Goal: Check status: Check status

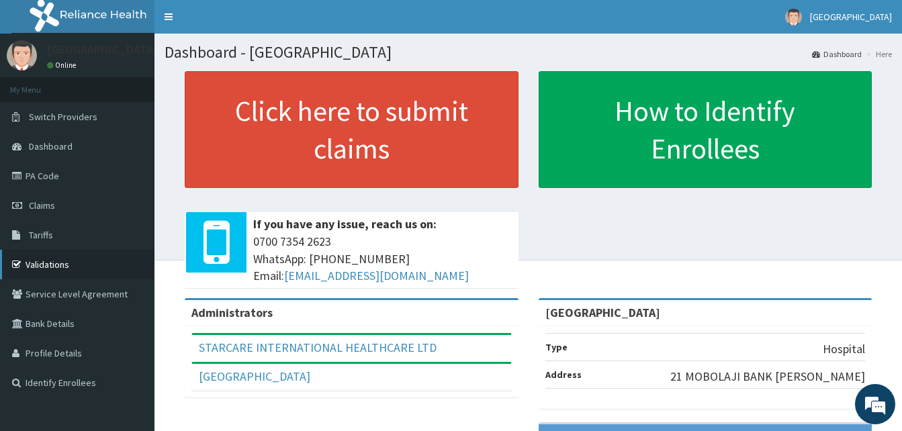
drag, startPoint x: 44, startPoint y: 267, endPoint x: 92, endPoint y: 214, distance: 71.3
click at [44, 266] on link "Validations" at bounding box center [77, 265] width 154 height 30
click at [39, 204] on span "Claims" at bounding box center [42, 205] width 26 height 12
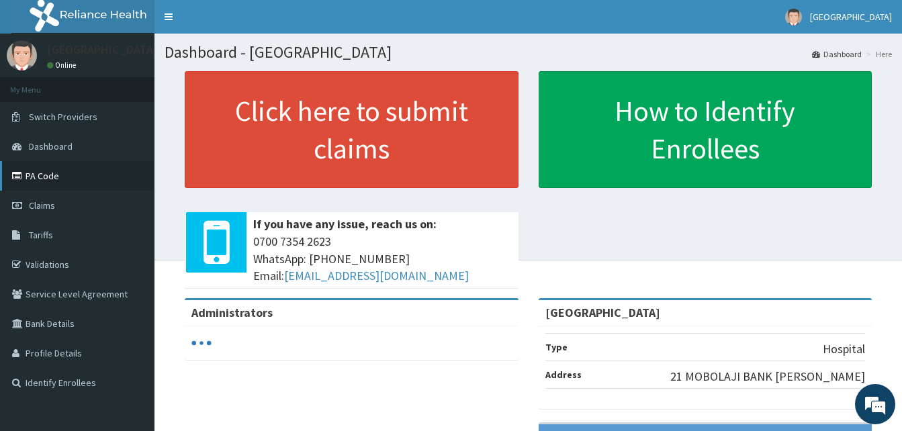
click at [44, 178] on link "PA Code" at bounding box center [77, 176] width 154 height 30
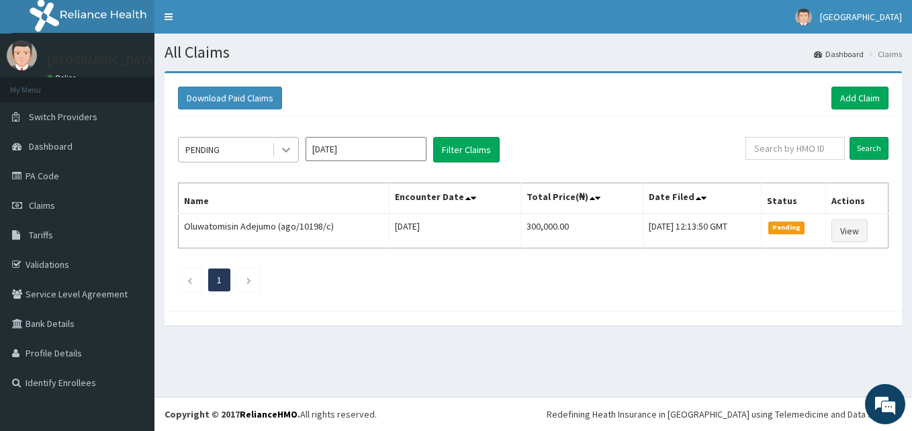
click at [280, 148] on icon at bounding box center [285, 149] width 13 height 13
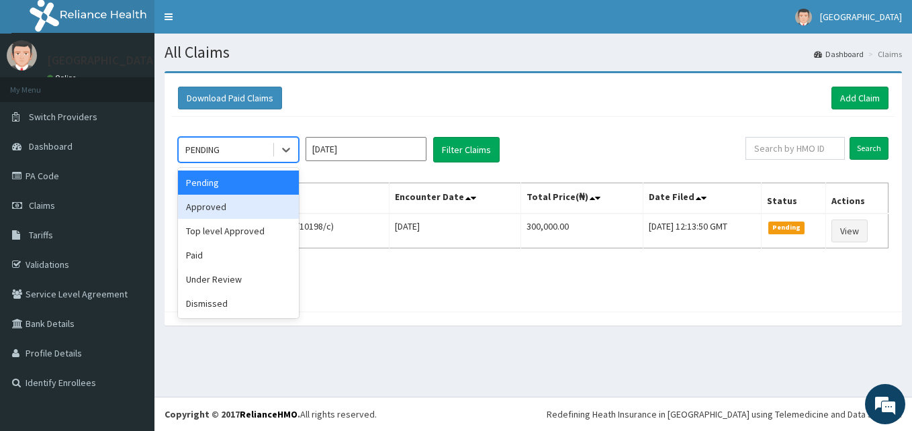
click at [236, 210] on div "Approved" at bounding box center [238, 207] width 121 height 24
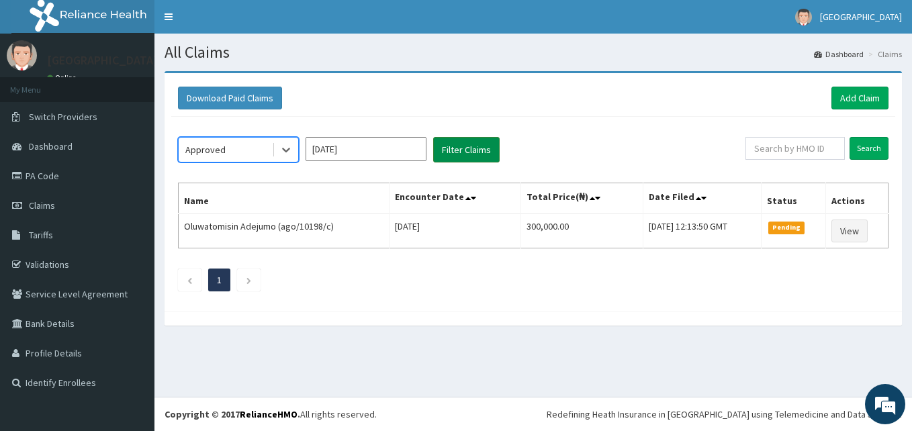
click at [488, 150] on button "Filter Claims" at bounding box center [466, 150] width 66 height 26
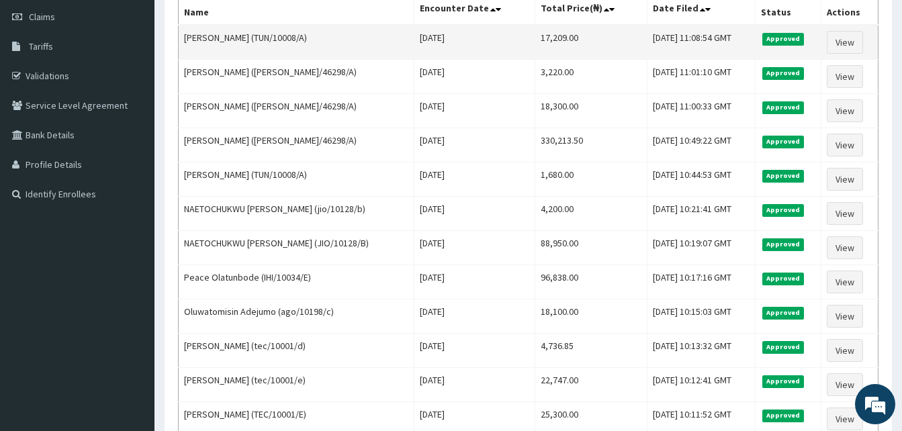
scroll to position [202, 0]
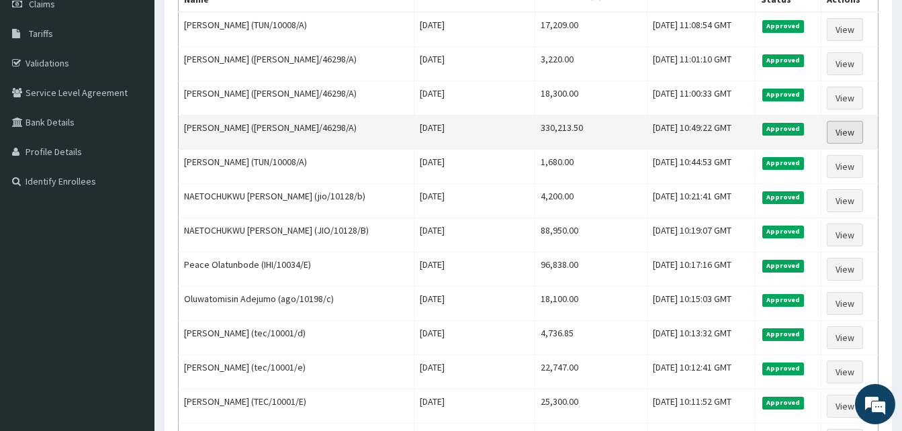
click at [850, 134] on link "View" at bounding box center [845, 132] width 36 height 23
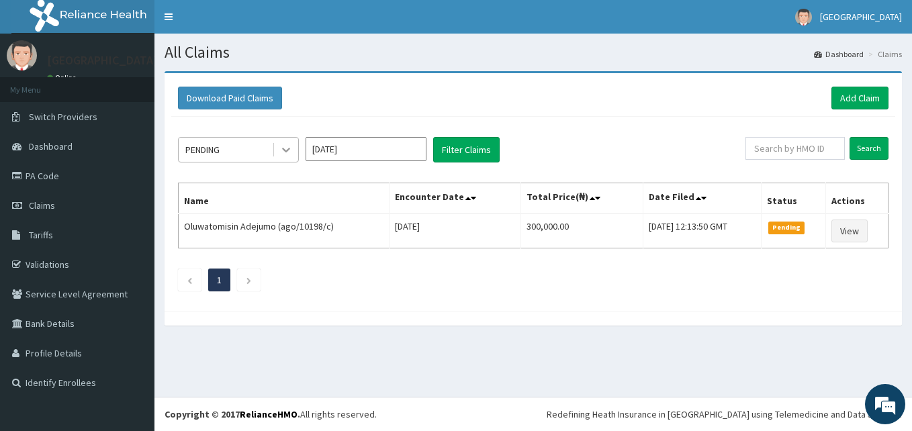
click at [294, 154] on div at bounding box center [286, 150] width 24 height 24
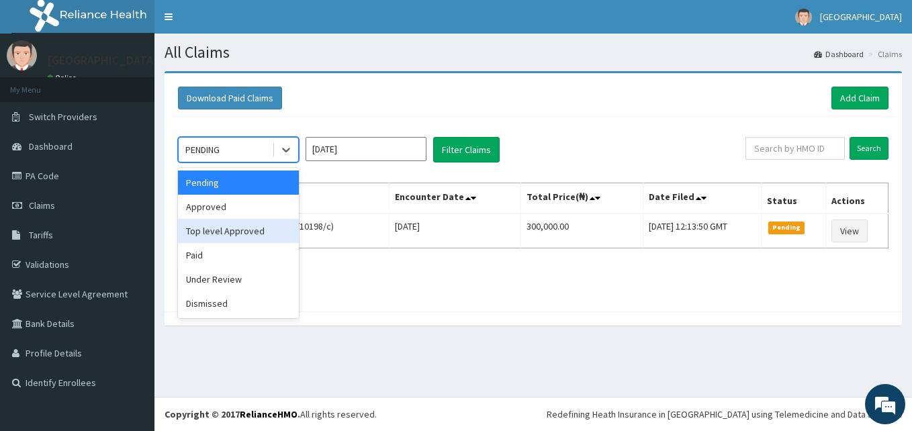
click at [276, 231] on div "Top level Approved" at bounding box center [238, 231] width 121 height 24
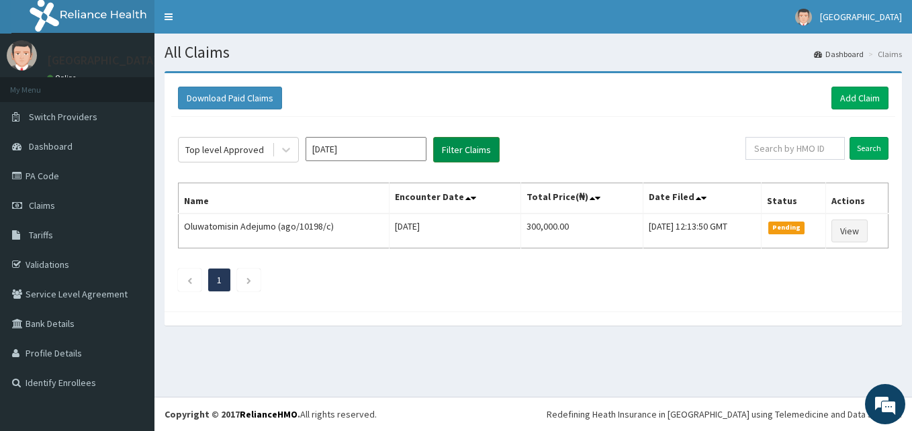
click at [457, 154] on button "Filter Claims" at bounding box center [466, 150] width 66 height 26
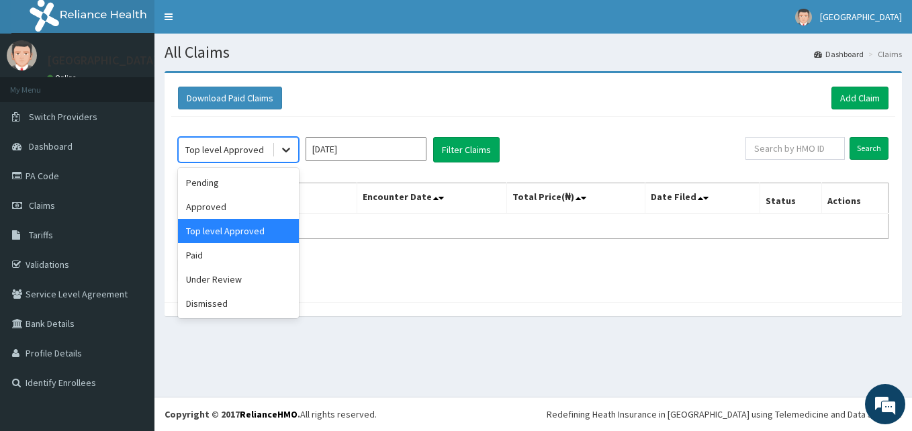
click at [278, 141] on div at bounding box center [286, 150] width 24 height 24
click at [251, 259] on div "Paid" at bounding box center [238, 255] width 121 height 24
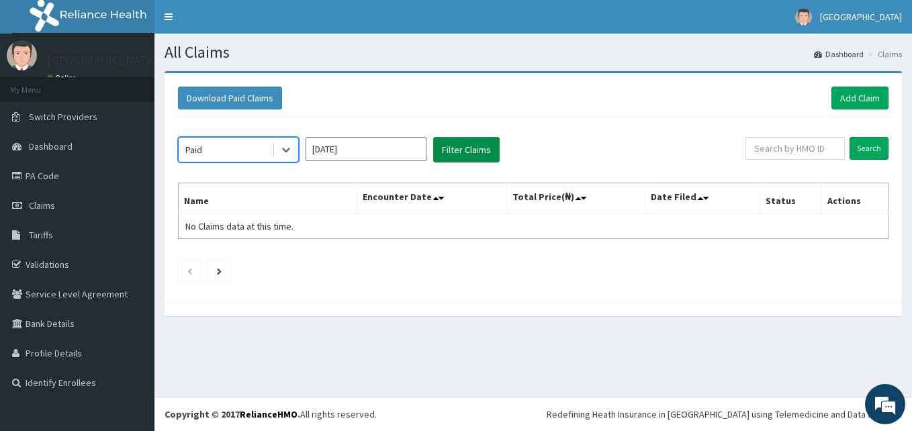
click at [459, 152] on button "Filter Claims" at bounding box center [466, 150] width 66 height 26
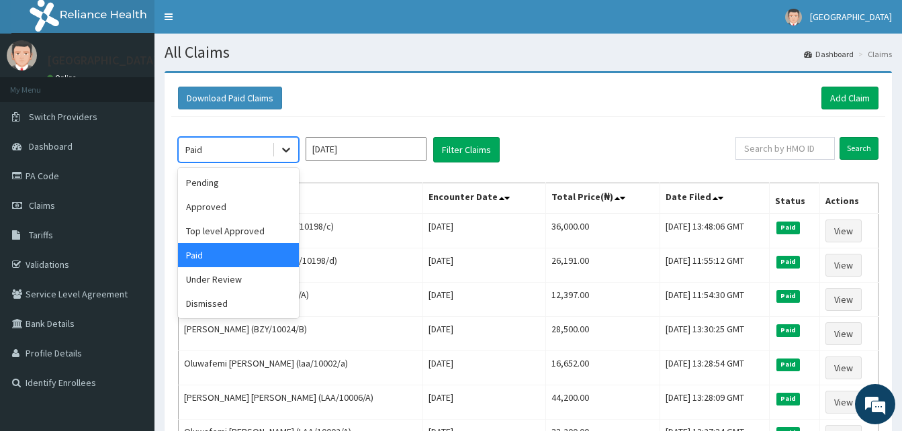
click at [283, 152] on icon at bounding box center [285, 149] width 13 height 13
click at [279, 281] on div "Under Review" at bounding box center [238, 279] width 121 height 24
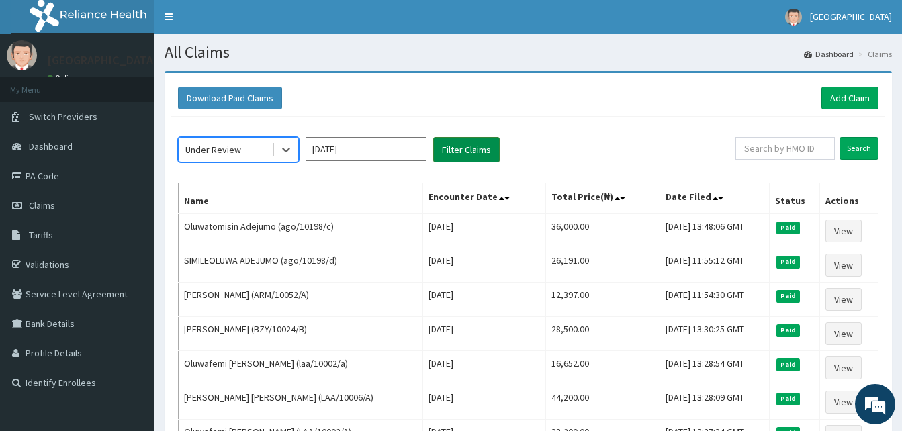
click at [458, 150] on button "Filter Claims" at bounding box center [466, 150] width 66 height 26
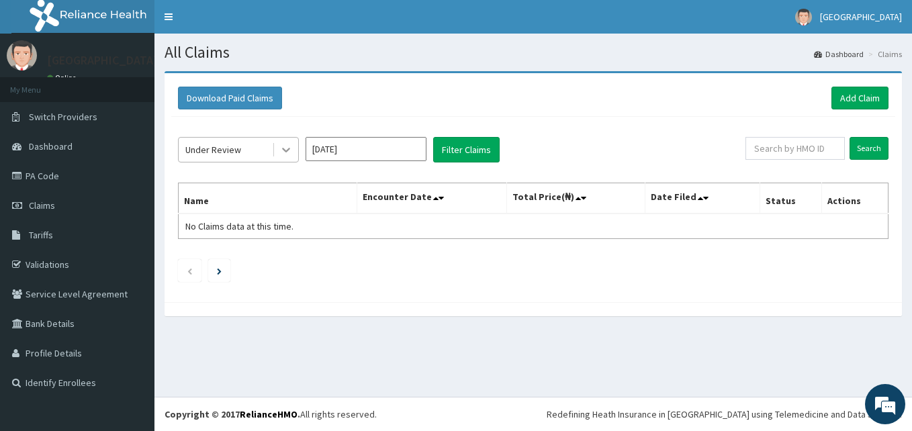
click at [283, 152] on icon at bounding box center [285, 149] width 13 height 13
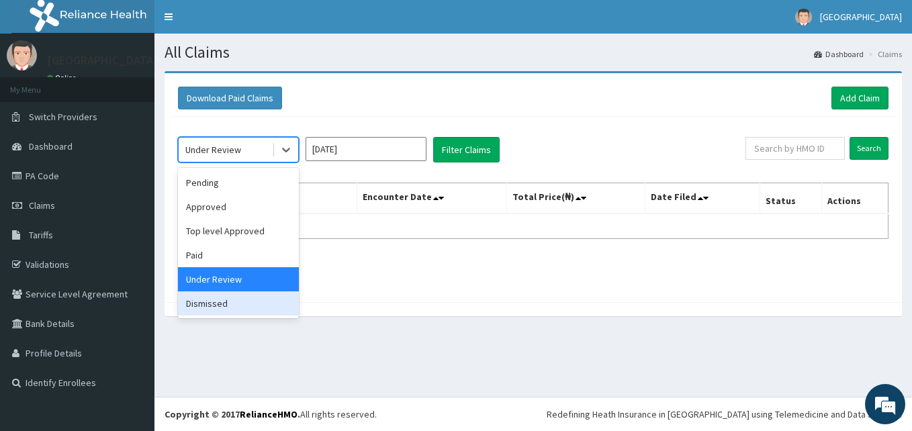
click at [271, 301] on div "Dismissed" at bounding box center [238, 304] width 121 height 24
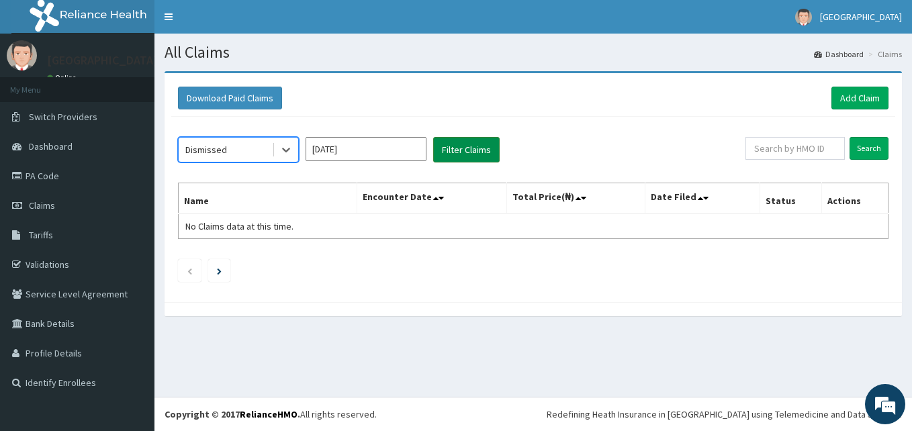
click at [445, 153] on button "Filter Claims" at bounding box center [466, 150] width 66 height 26
click at [455, 150] on button "Filter Claims" at bounding box center [466, 150] width 66 height 26
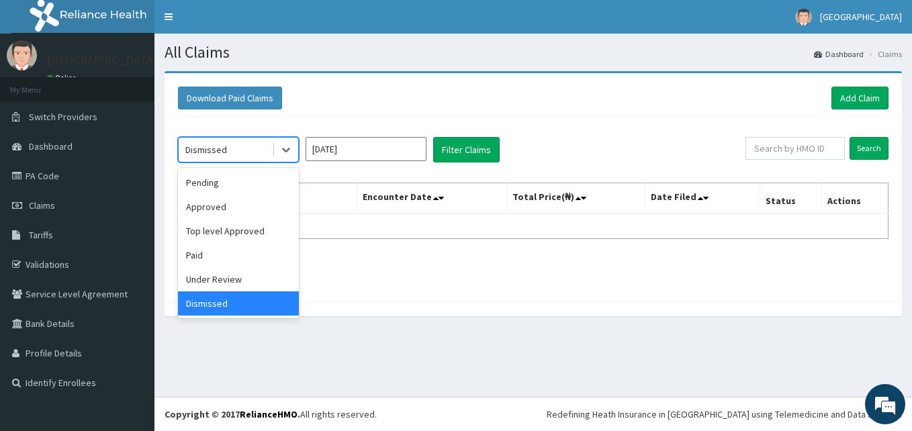
drag, startPoint x: 287, startPoint y: 154, endPoint x: 275, endPoint y: 178, distance: 27.0
click at [285, 154] on icon at bounding box center [285, 149] width 13 height 13
click at [255, 202] on div "Approved" at bounding box center [238, 207] width 121 height 24
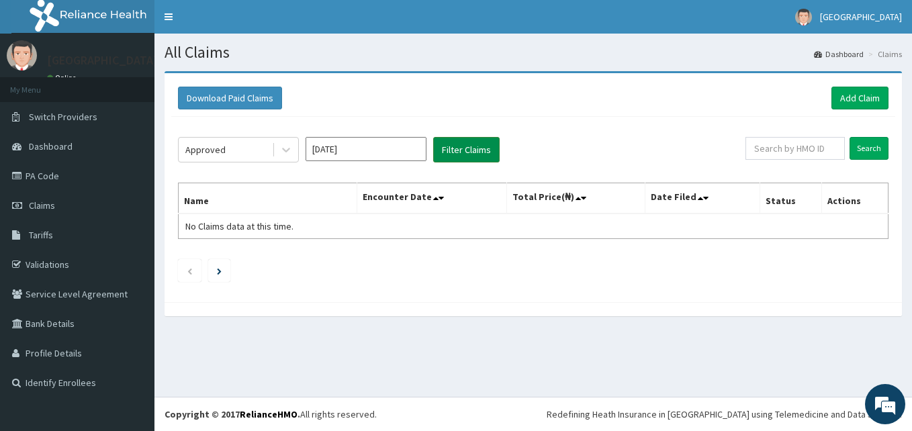
click at [465, 150] on button "Filter Claims" at bounding box center [466, 150] width 66 height 26
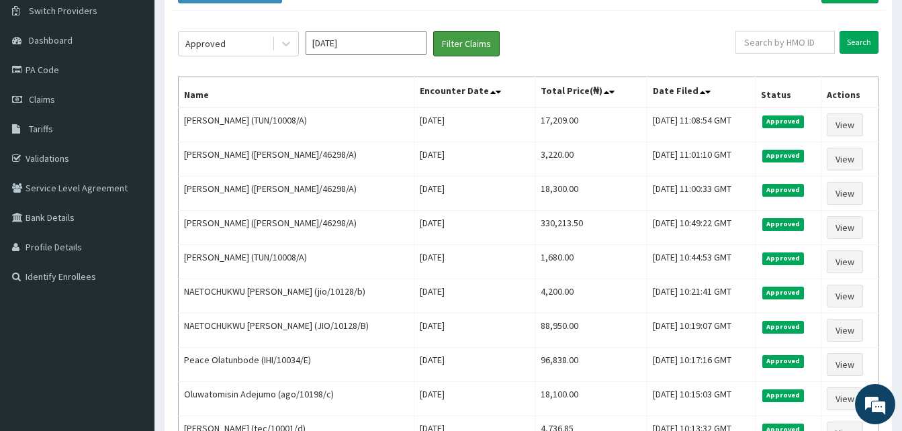
scroll to position [75, 0]
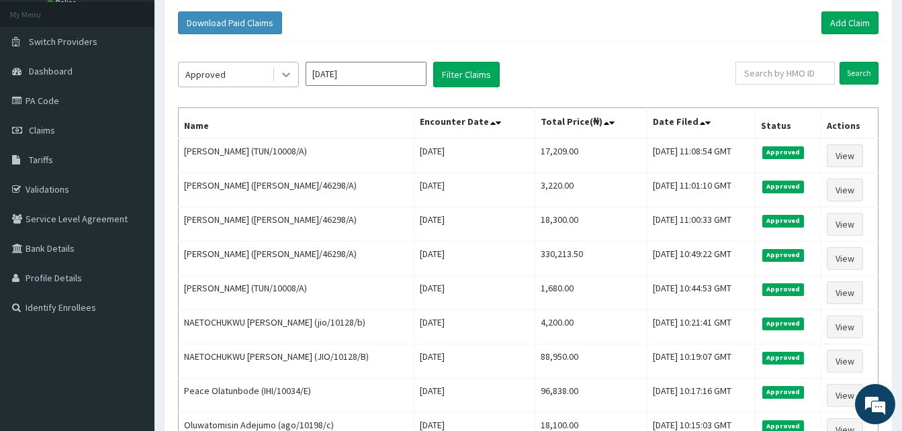
drag, startPoint x: 281, startPoint y: 70, endPoint x: 281, endPoint y: 82, distance: 12.1
click at [281, 70] on icon at bounding box center [285, 74] width 13 height 13
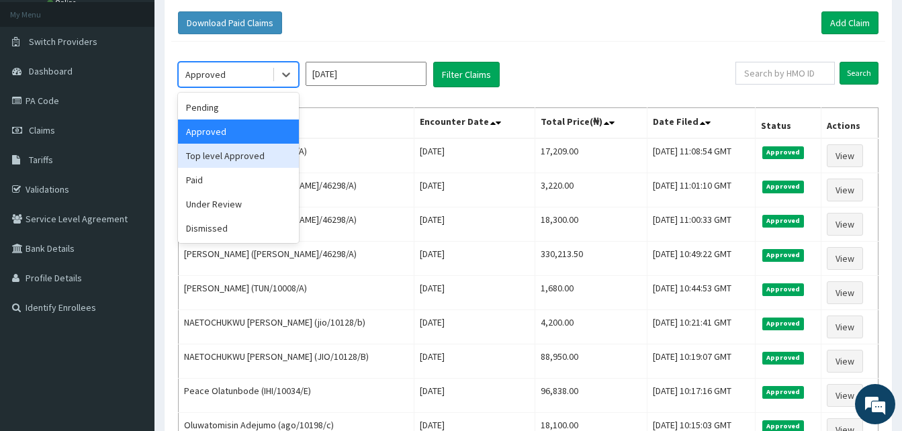
click at [264, 152] on div "Top level Approved" at bounding box center [238, 156] width 121 height 24
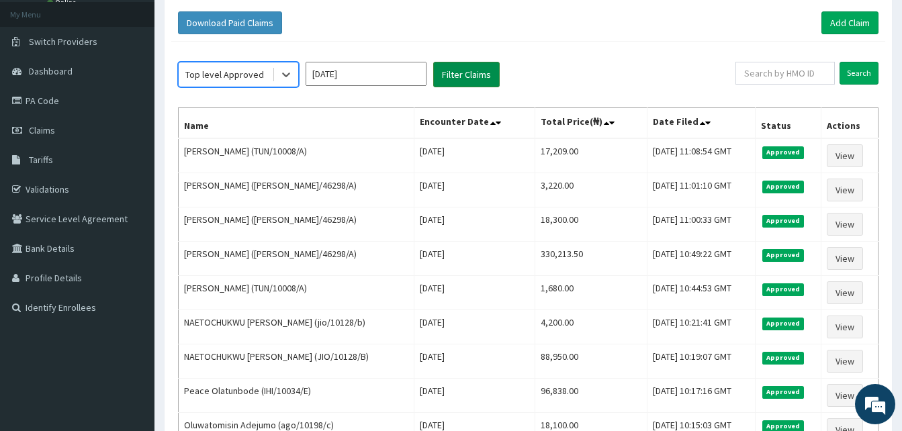
click at [480, 81] on button "Filter Claims" at bounding box center [466, 75] width 66 height 26
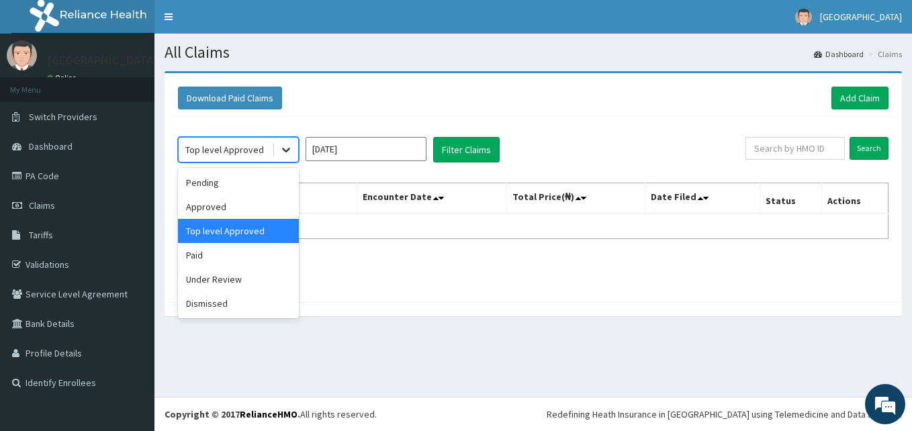
click at [294, 141] on div at bounding box center [286, 150] width 24 height 24
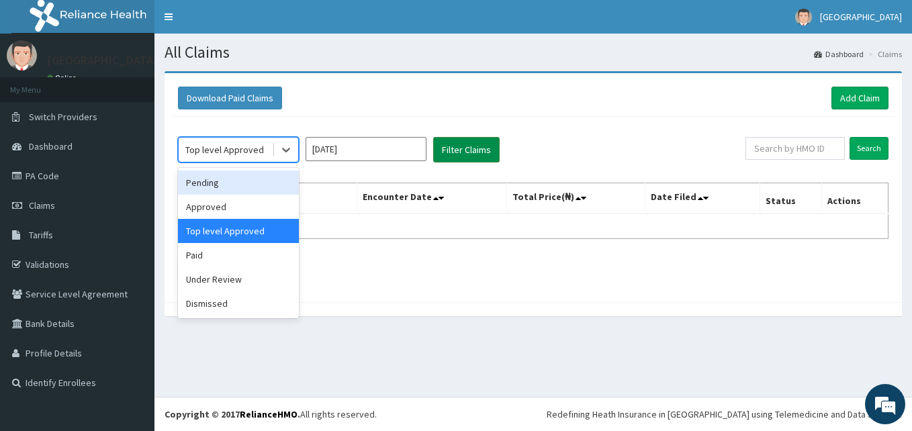
drag, startPoint x: 261, startPoint y: 187, endPoint x: 443, endPoint y: 162, distance: 184.5
click at [262, 187] on div "Pending" at bounding box center [238, 183] width 121 height 24
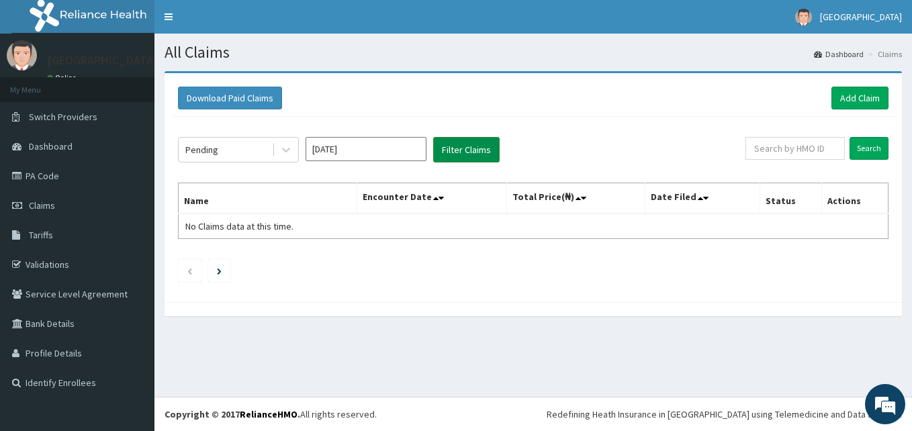
click at [480, 157] on button "Filter Claims" at bounding box center [466, 150] width 66 height 26
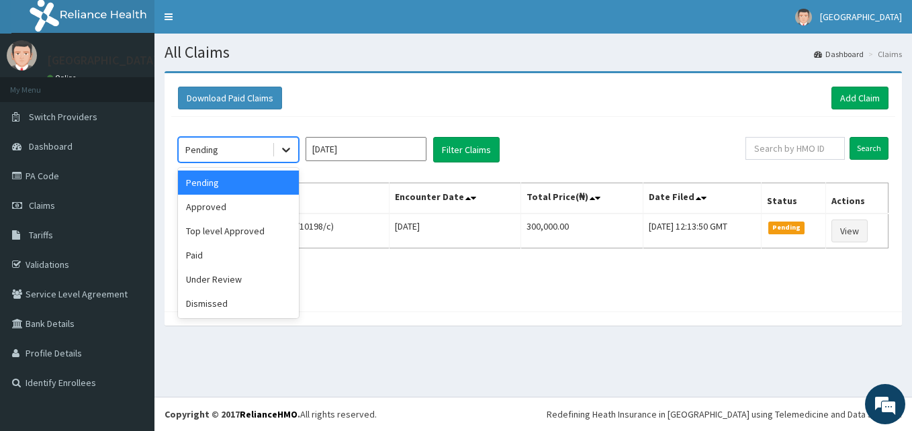
click at [288, 152] on icon at bounding box center [285, 149] width 13 height 13
drag, startPoint x: 255, startPoint y: 199, endPoint x: 324, endPoint y: 187, distance: 70.1
click at [253, 199] on div "Approved" at bounding box center [238, 207] width 121 height 24
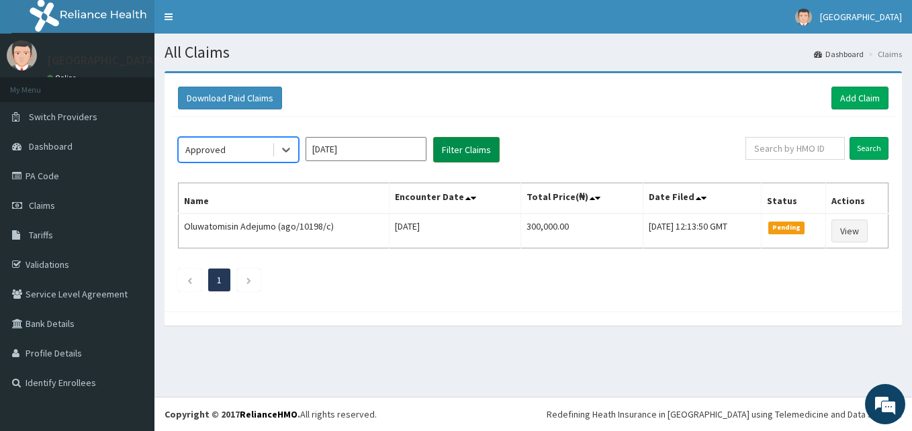
click at [463, 158] on button "Filter Claims" at bounding box center [466, 150] width 66 height 26
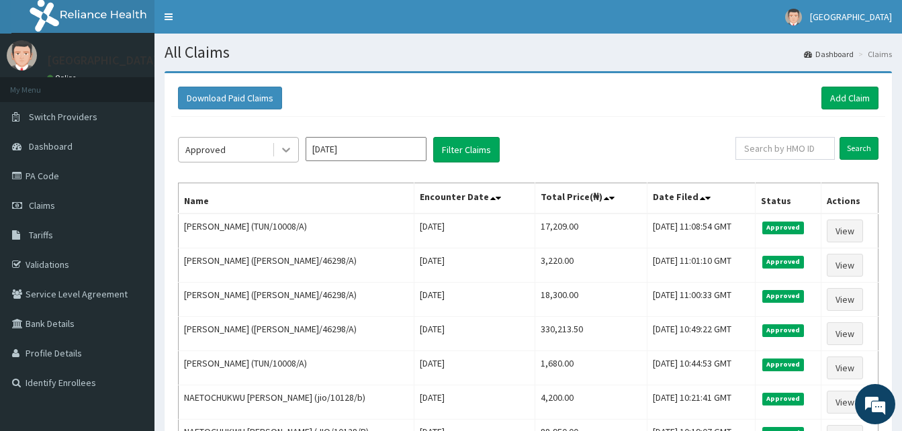
click at [279, 153] on icon at bounding box center [285, 149] width 13 height 13
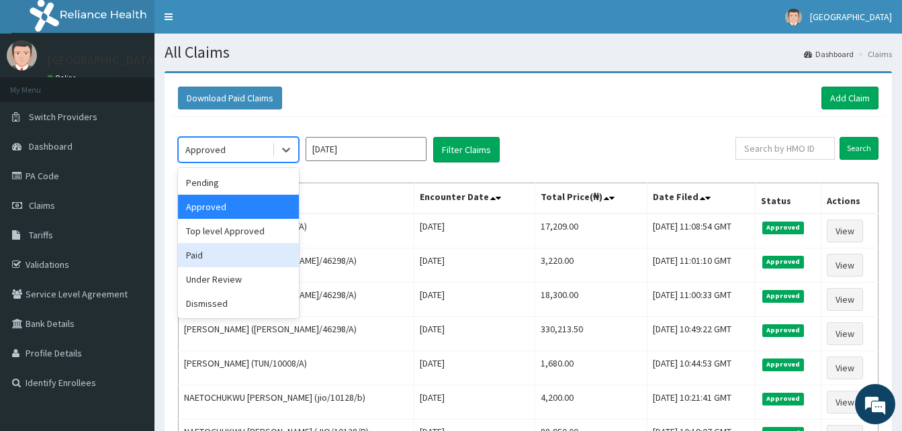
click at [233, 253] on div "Paid" at bounding box center [238, 255] width 121 height 24
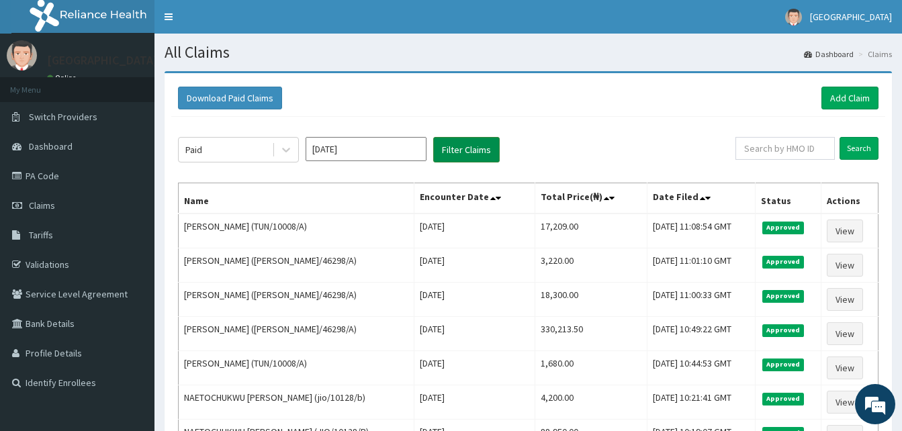
drag, startPoint x: 447, startPoint y: 143, endPoint x: 461, endPoint y: 154, distance: 18.3
click at [451, 143] on button "Filter Claims" at bounding box center [466, 150] width 66 height 26
